Goal: Task Accomplishment & Management: Manage account settings

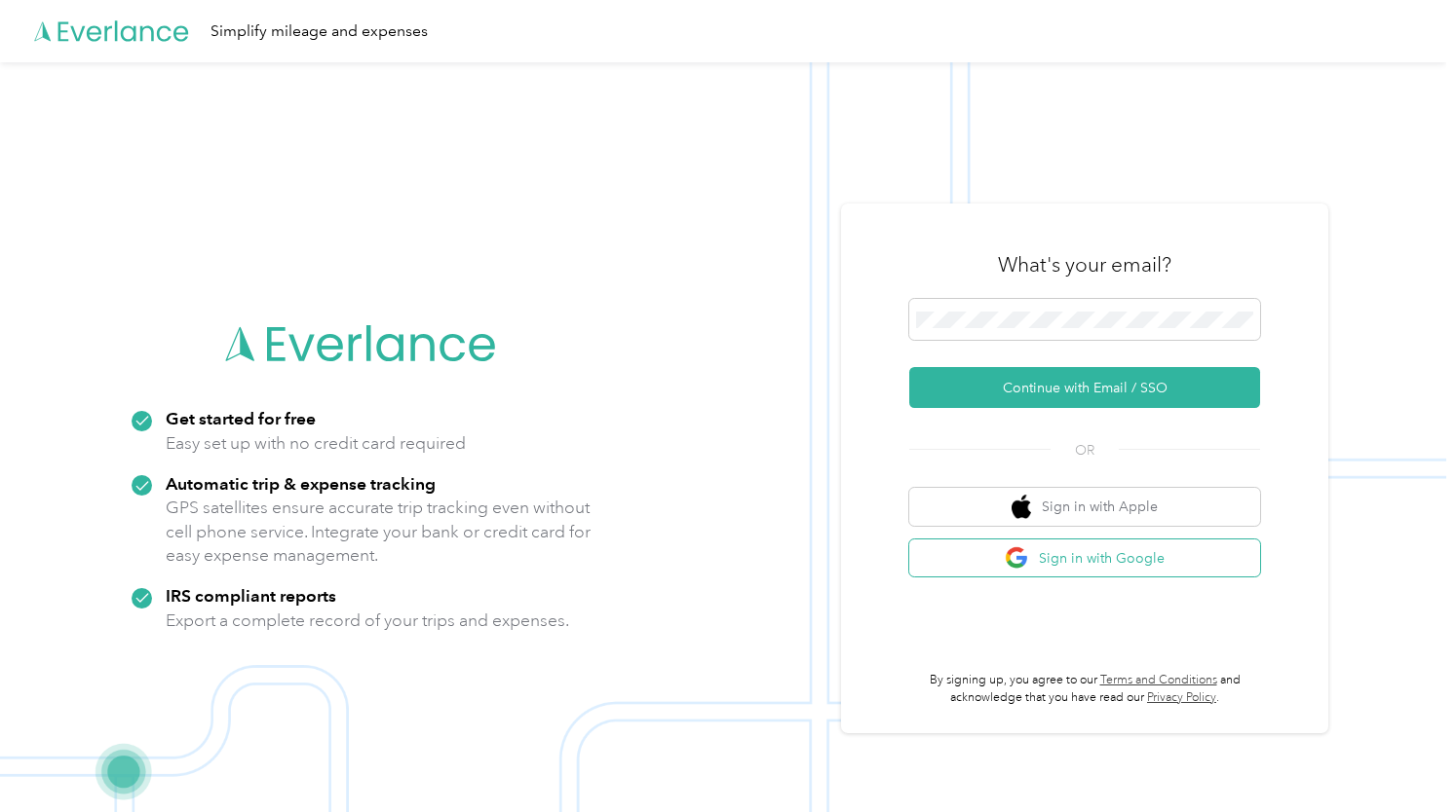
click at [1014, 561] on img "button" at bounding box center [1017, 558] width 25 height 25
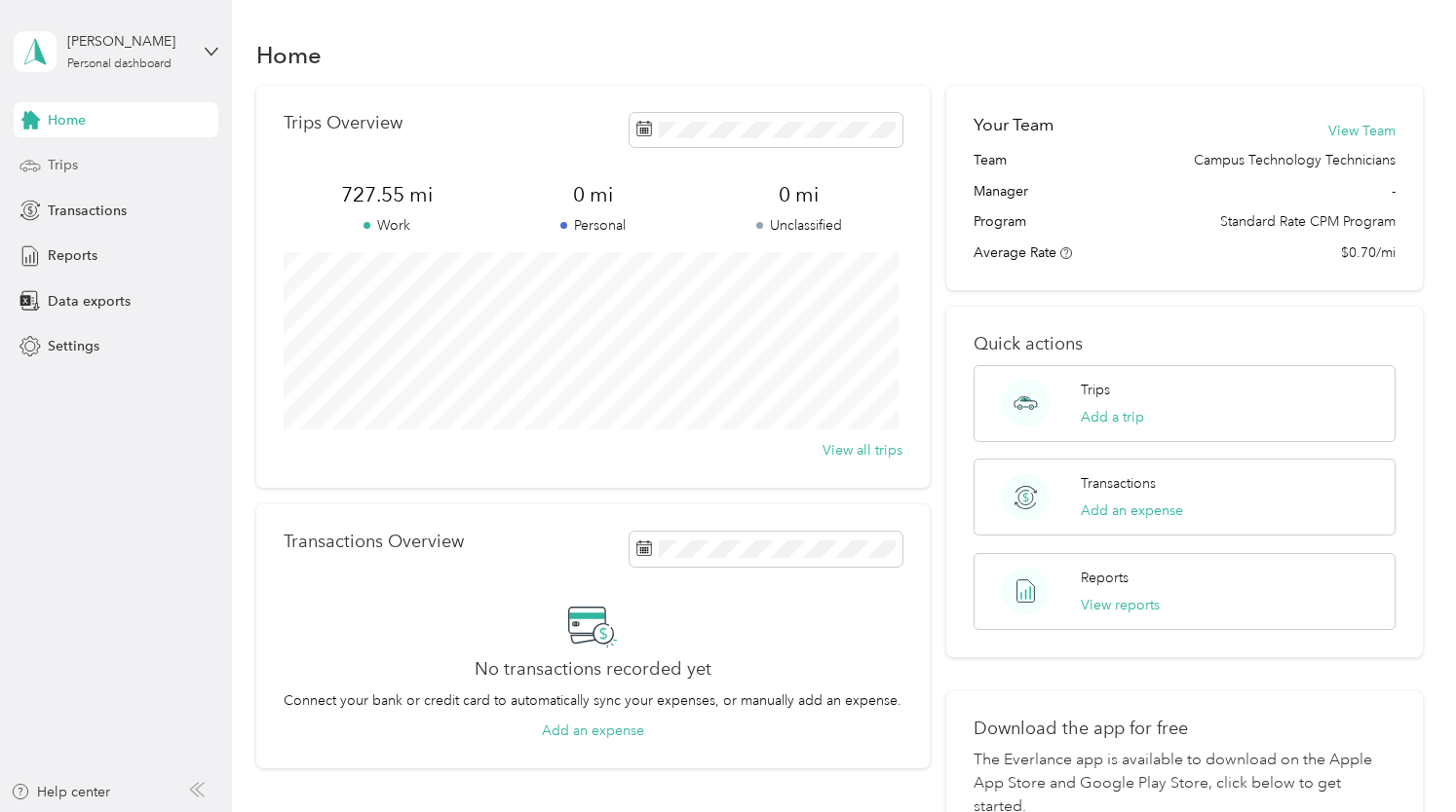
click at [87, 169] on div "Trips" at bounding box center [116, 166] width 204 height 35
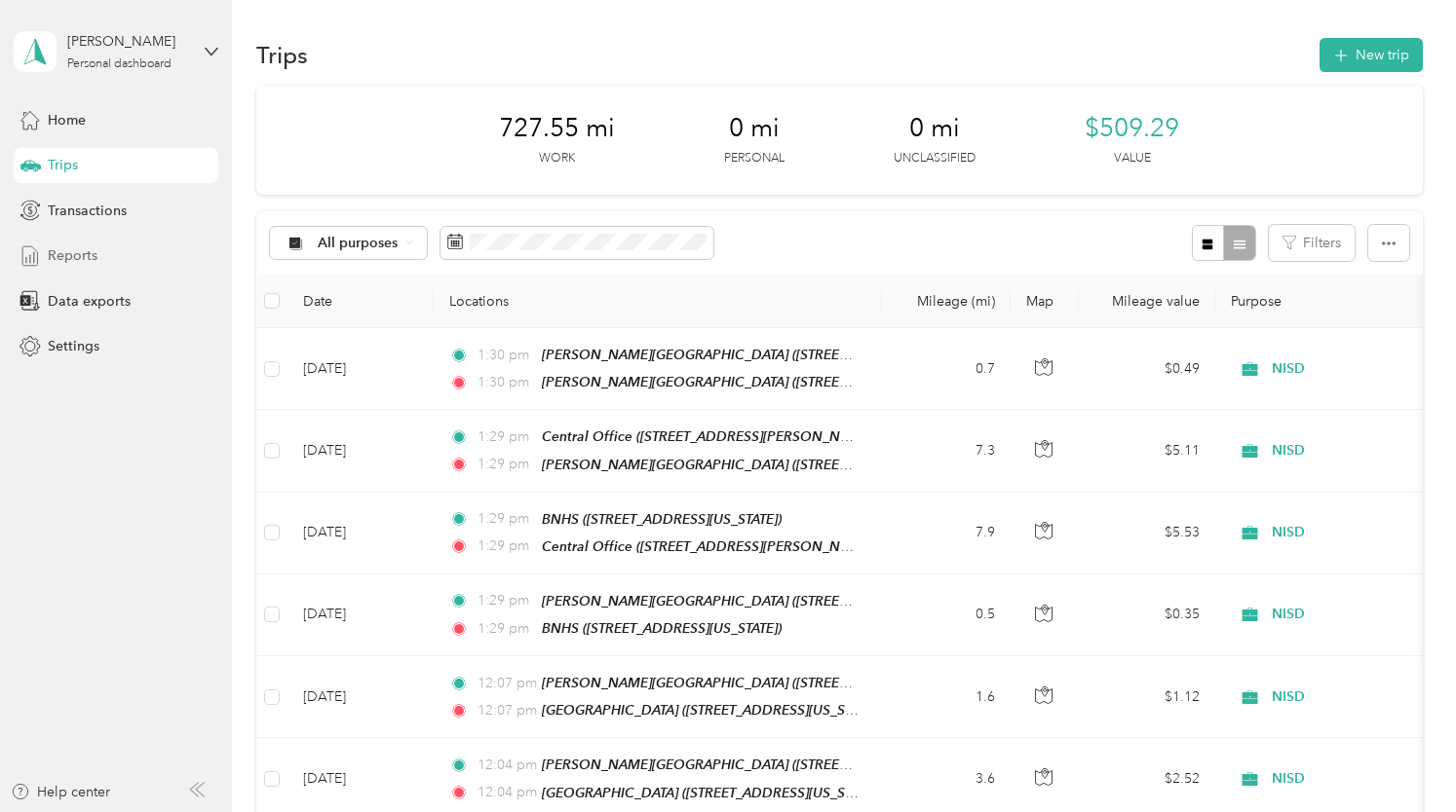
click at [106, 254] on div "Reports" at bounding box center [116, 256] width 204 height 35
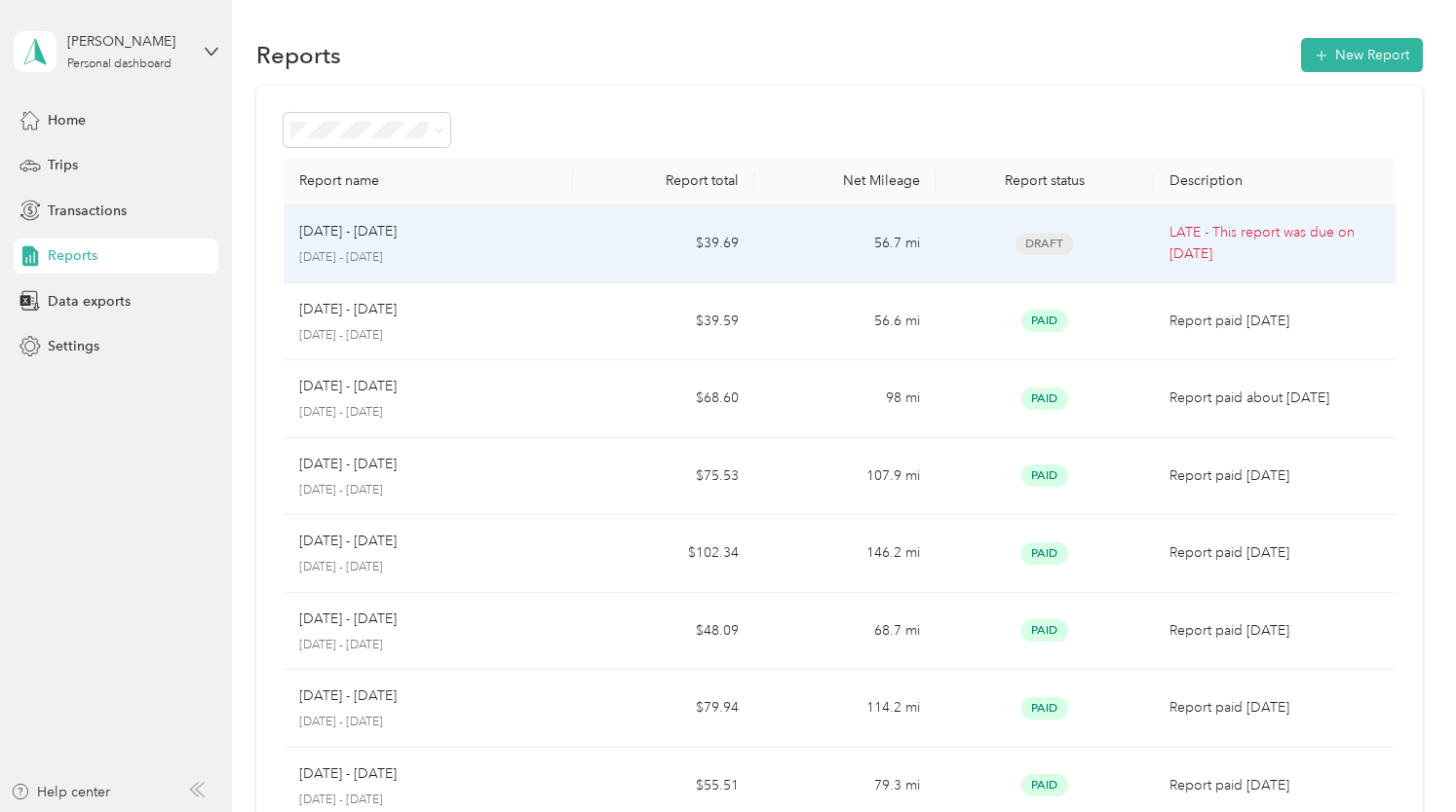
click at [763, 241] on td "56.7 mi" at bounding box center [845, 244] width 181 height 78
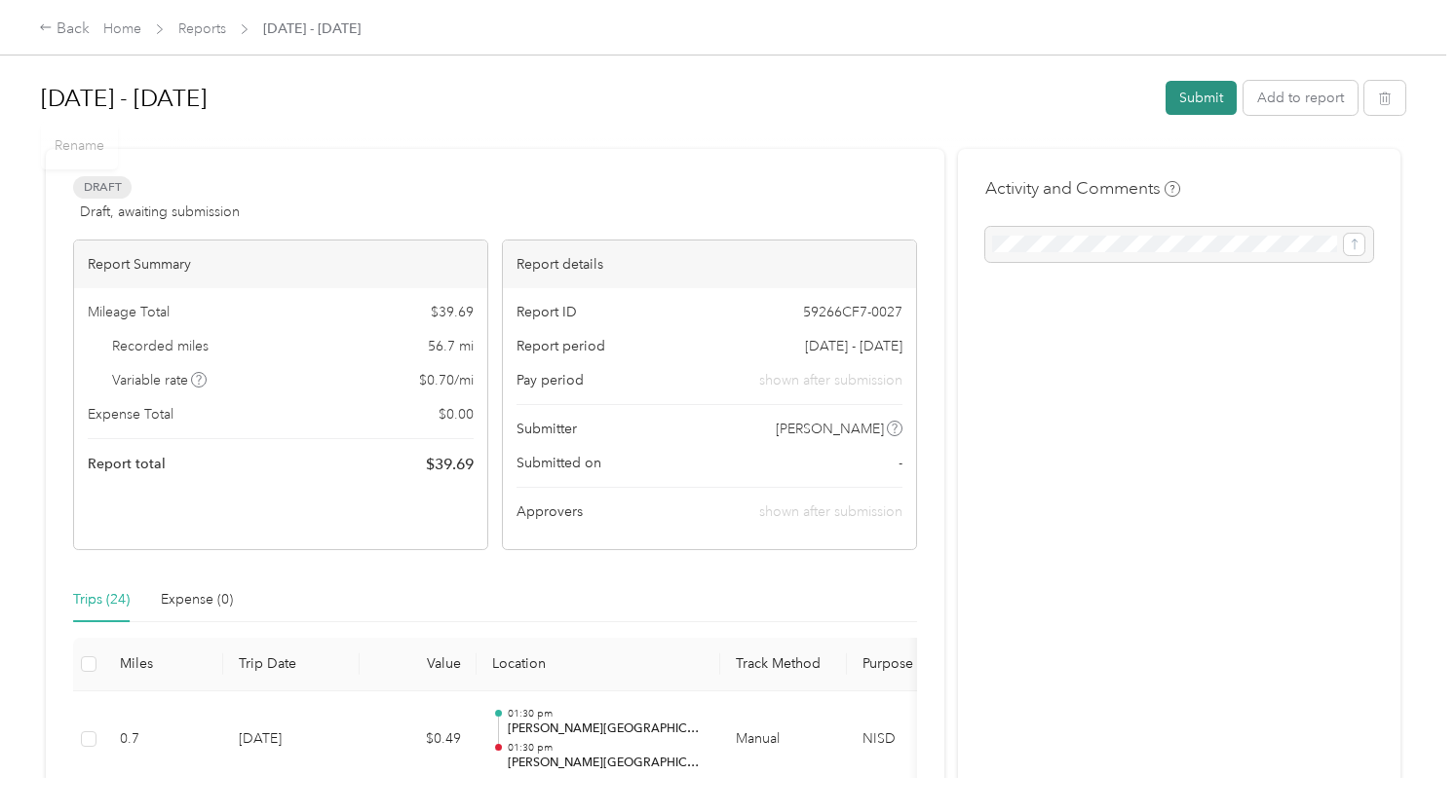
click at [1203, 110] on button "Submit" at bounding box center [1201, 97] width 71 height 34
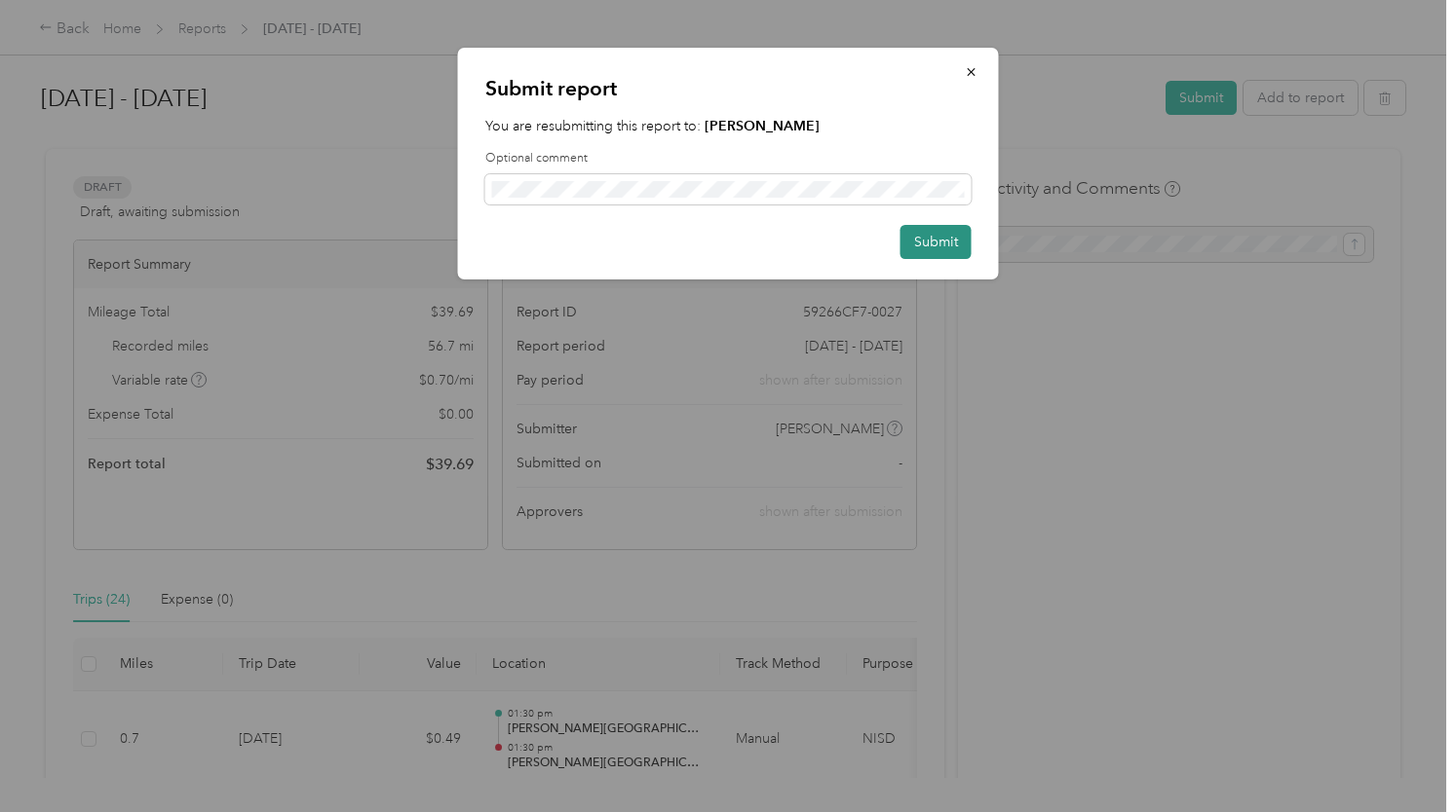
click at [919, 242] on button "Submit" at bounding box center [935, 242] width 71 height 34
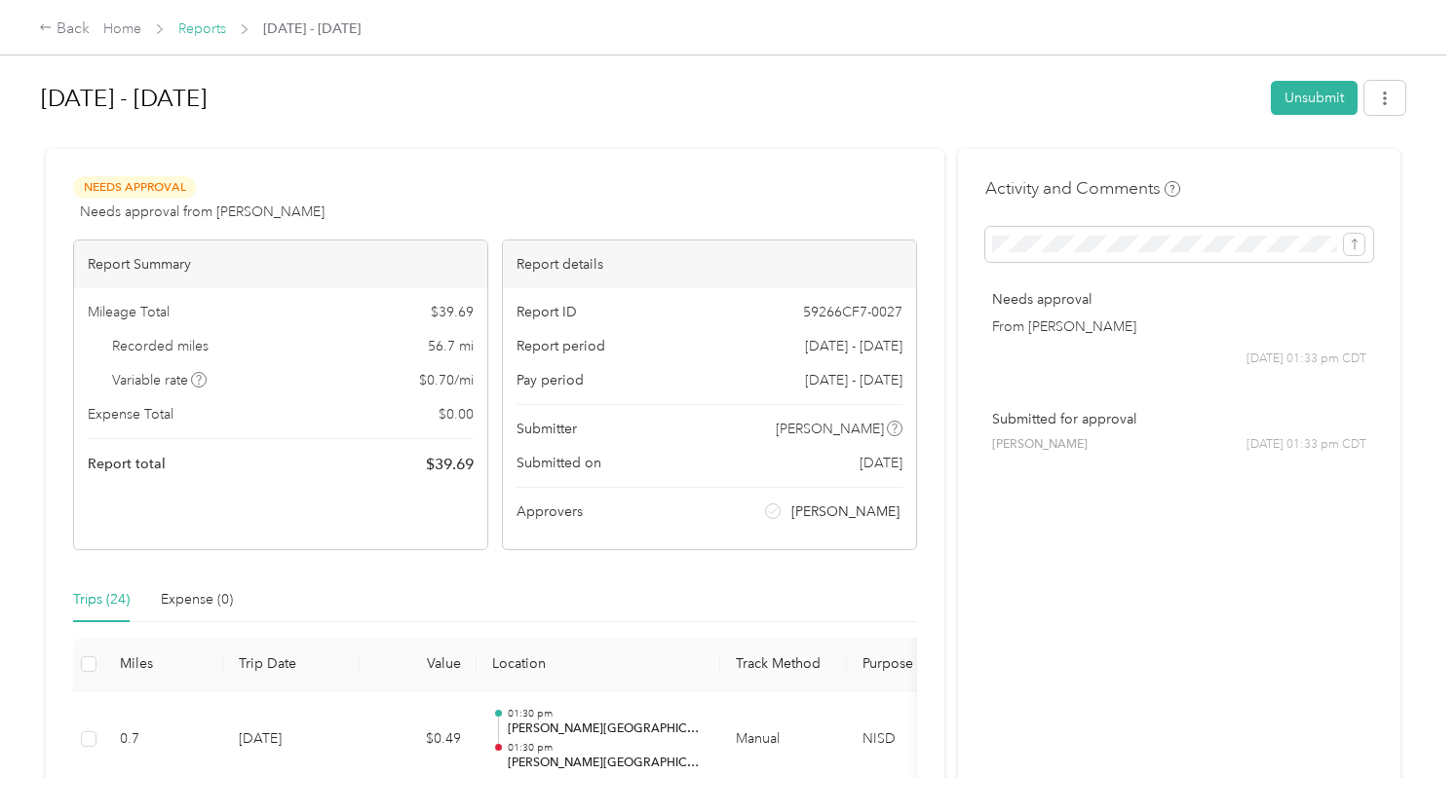
click at [196, 28] on link "Reports" at bounding box center [202, 28] width 48 height 17
